Goal: Find specific page/section: Find specific page/section

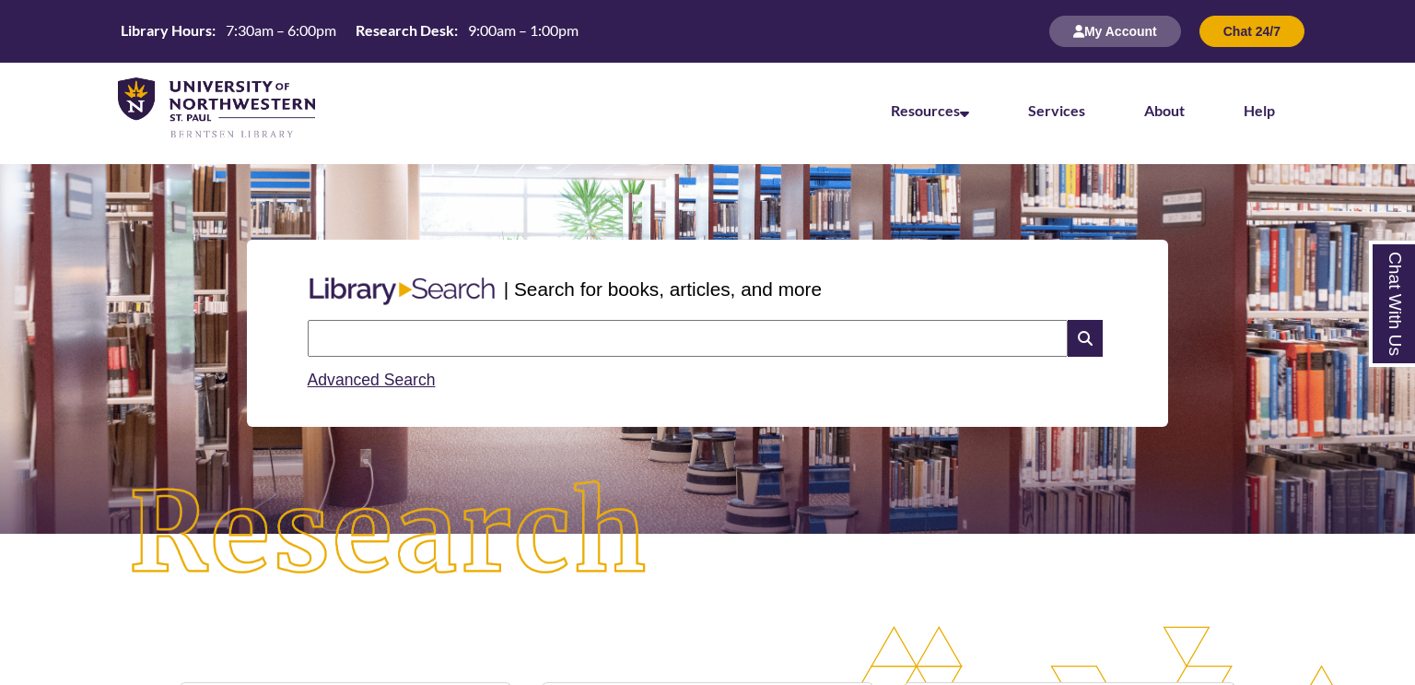
click at [579, 335] on input "text" at bounding box center [688, 338] width 760 height 37
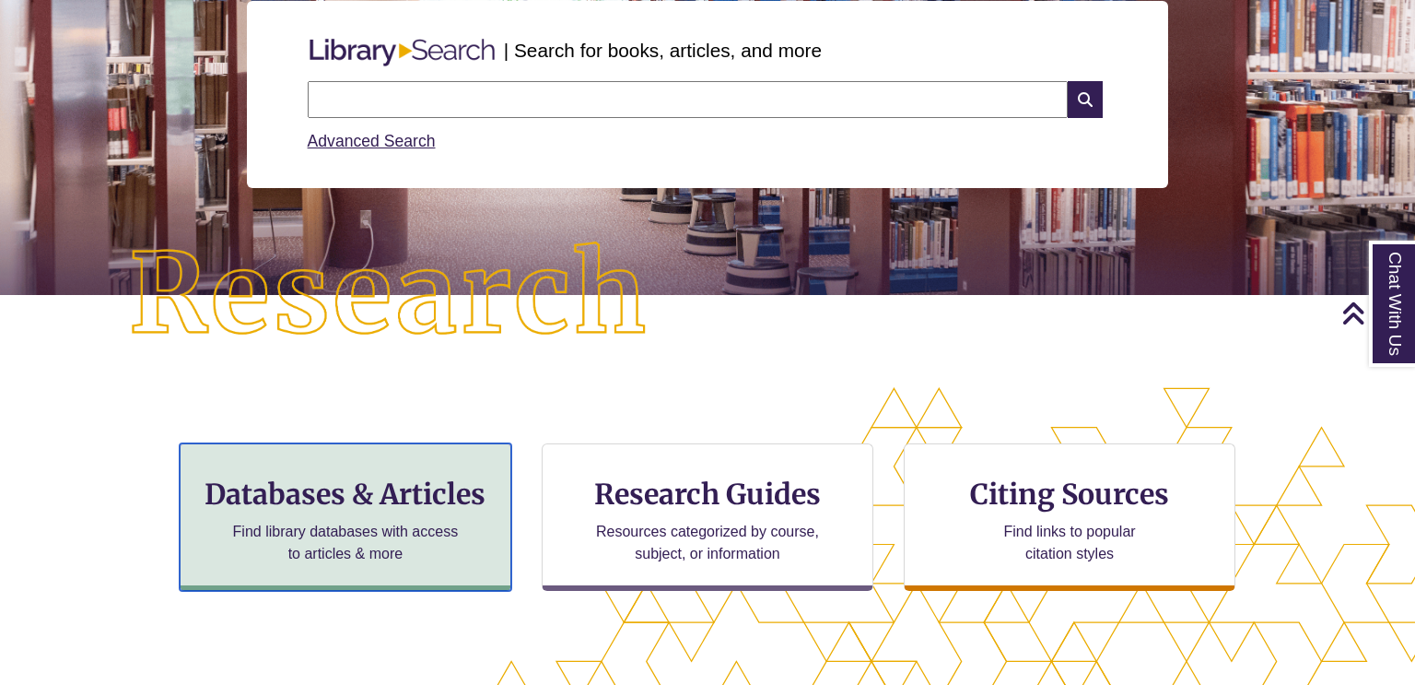
click at [352, 477] on h3 "Databases & Articles" at bounding box center [345, 493] width 300 height 35
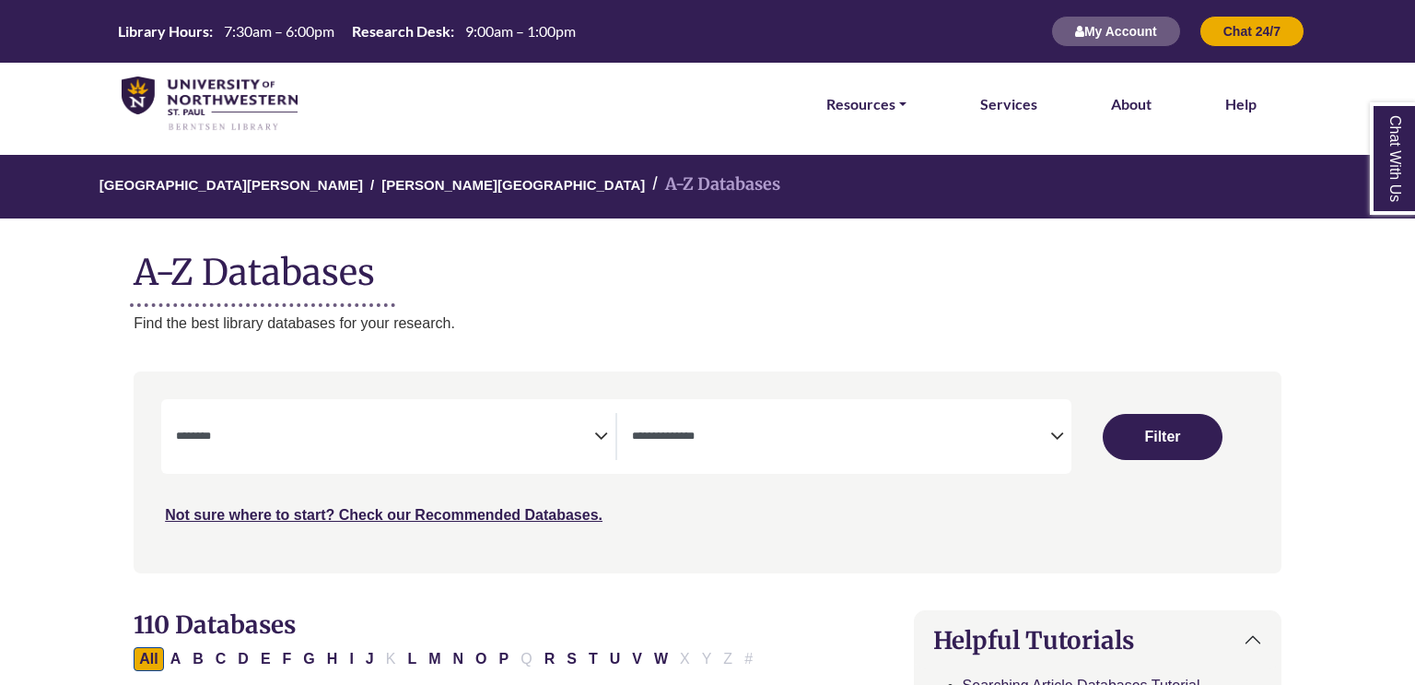
select select "Database Subject Filter"
select select "Database Types Filter"
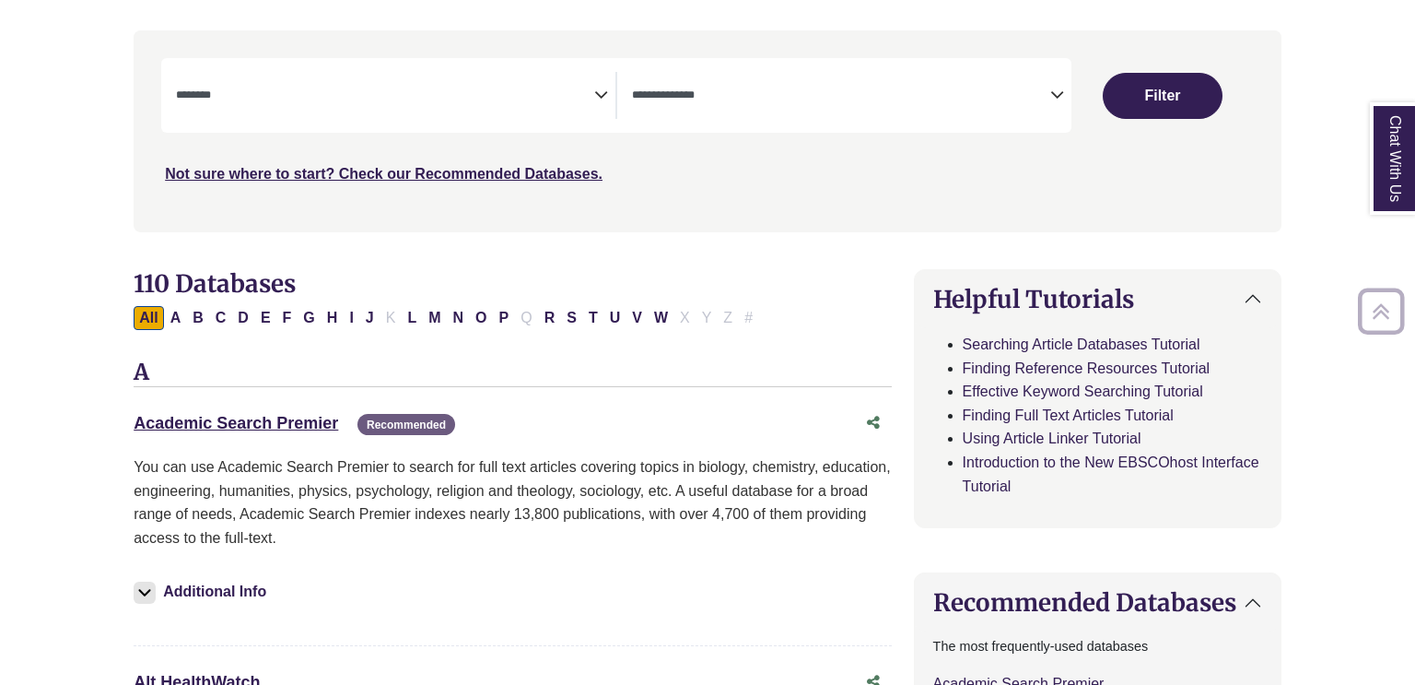
scroll to position [354, 0]
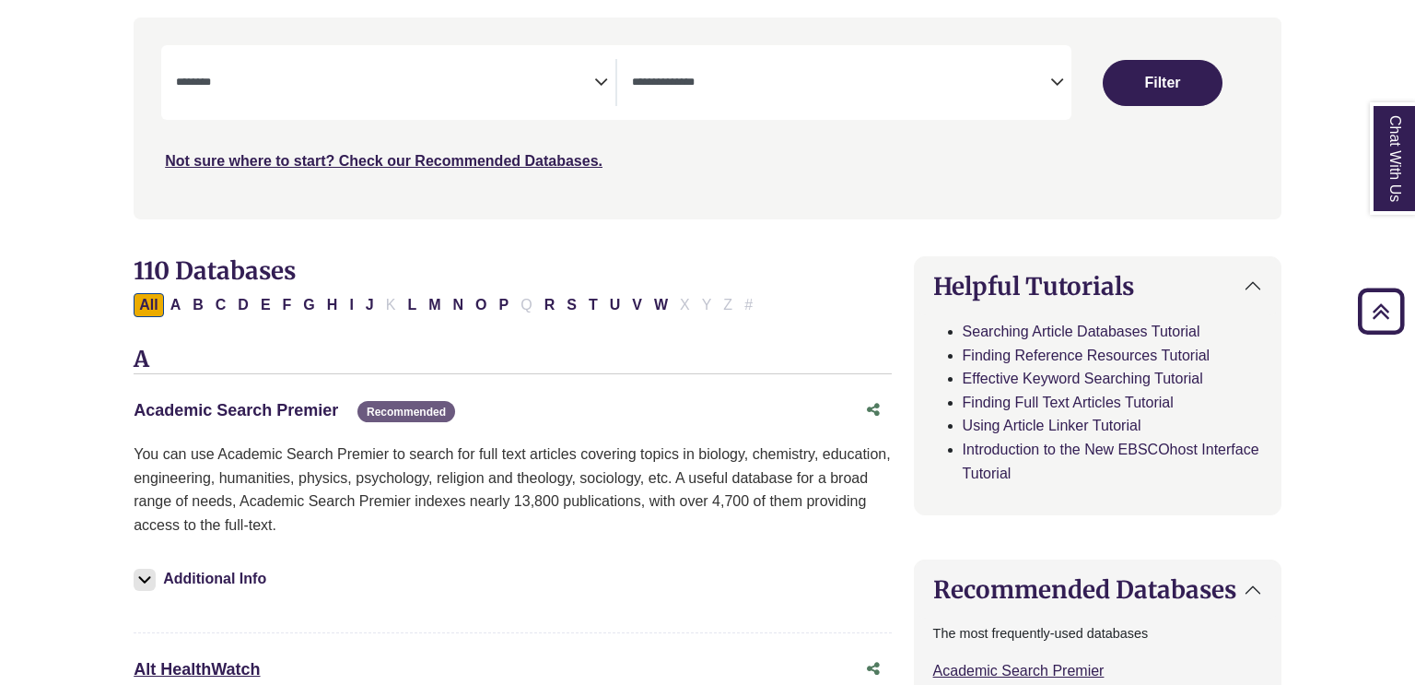
click at [302, 407] on link "Academic Search Premier This link opens in a new window" at bounding box center [236, 410] width 205 height 18
